Goal: Navigation & Orientation: Find specific page/section

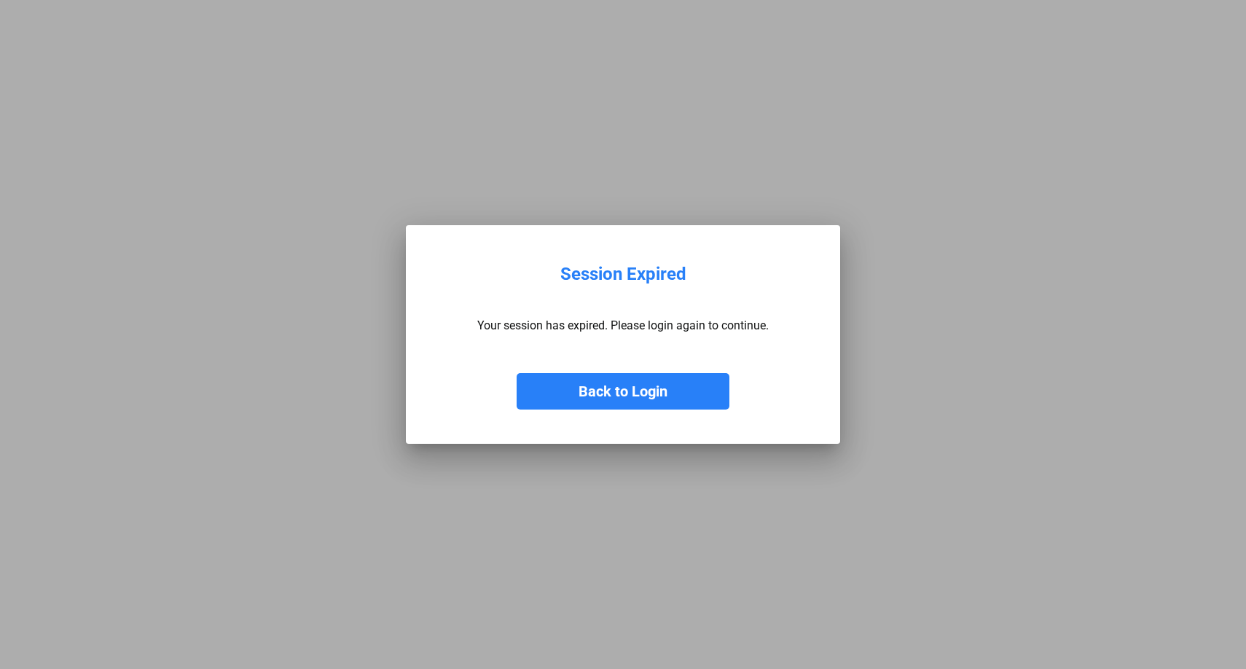
click at [625, 391] on button "Back to Login" at bounding box center [623, 391] width 213 height 36
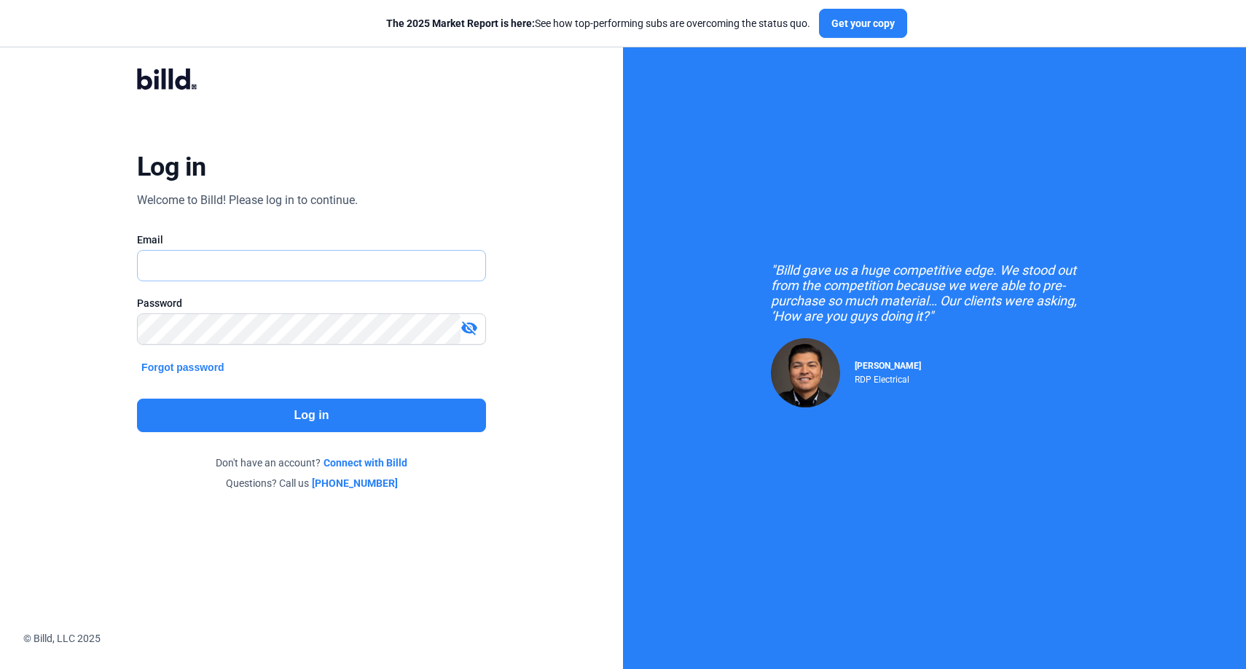
click at [234, 263] on input "text" at bounding box center [304, 266] width 332 height 30
type input "[EMAIL_ADDRESS][DOMAIN_NAME]"
click at [253, 404] on button "Log in" at bounding box center [311, 416] width 349 height 34
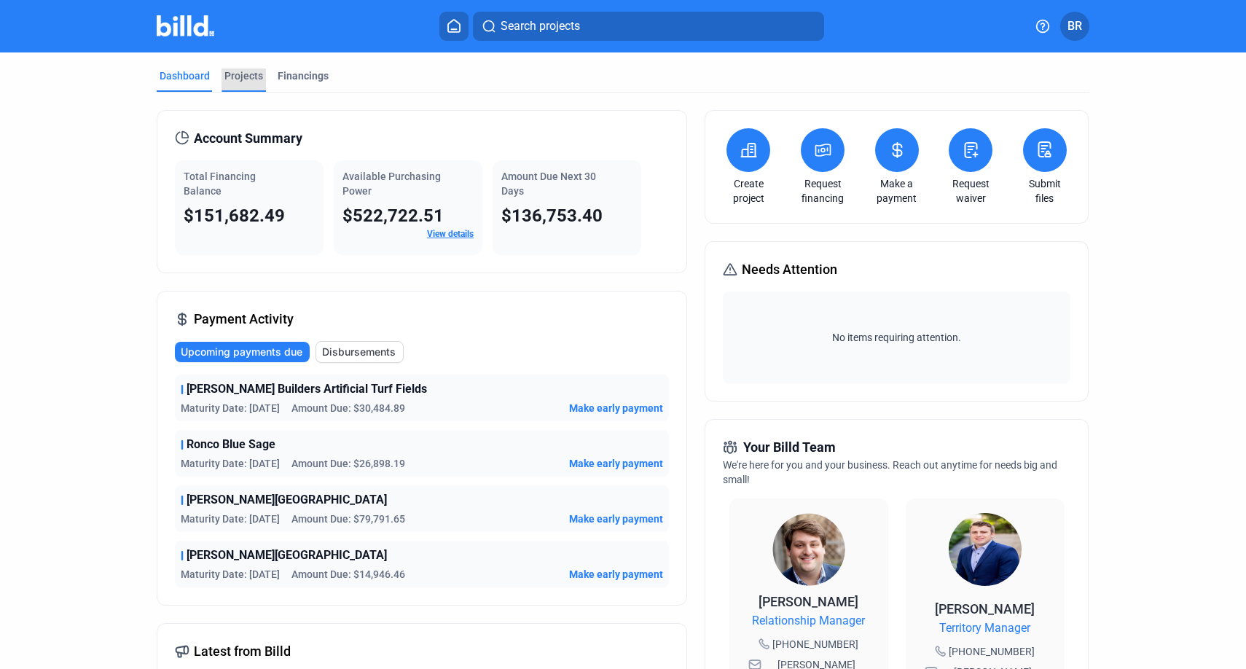
click at [247, 69] on div "Projects" at bounding box center [243, 76] width 39 height 15
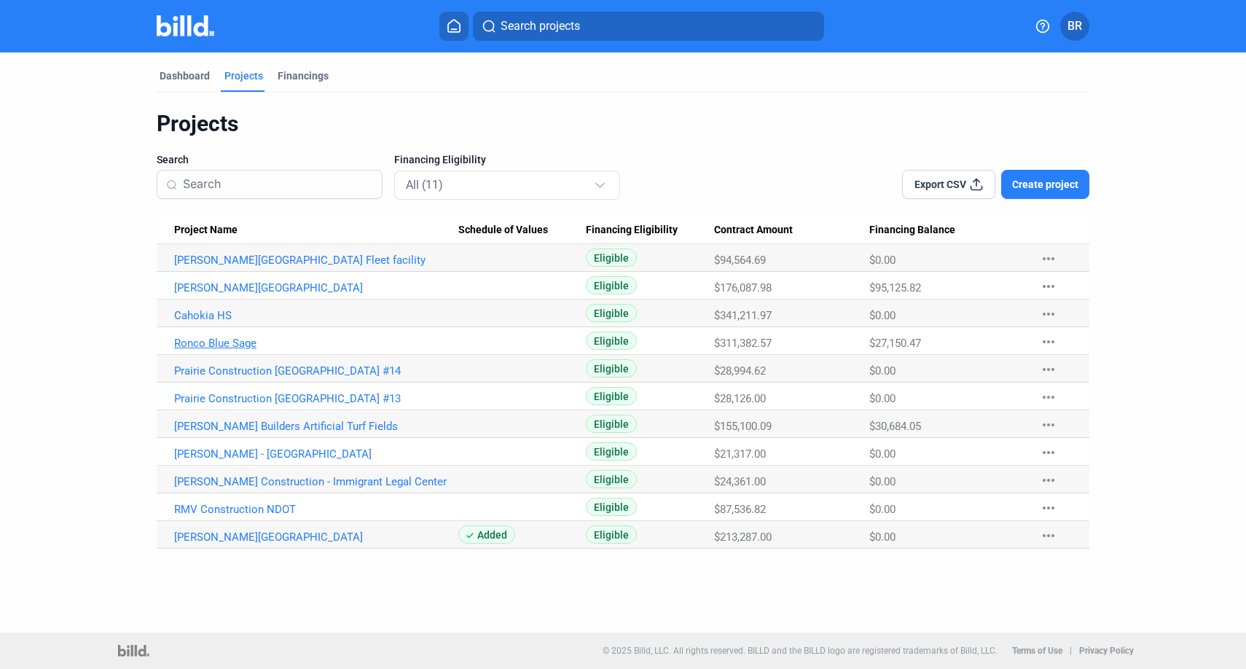
click at [233, 337] on link "Ronco Blue Sage" at bounding box center [316, 343] width 284 height 13
